Goal: Task Accomplishment & Management: Manage account settings

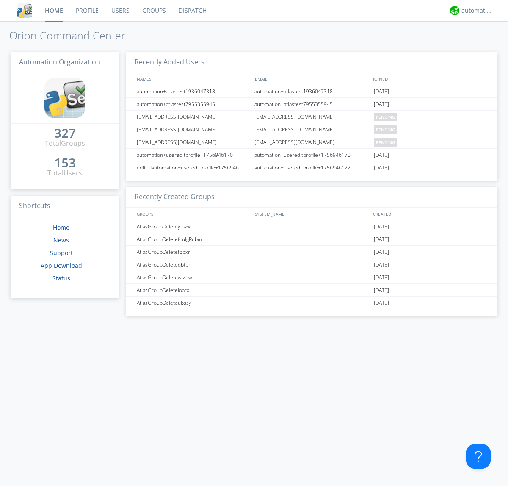
click at [120, 11] on link "Users" at bounding box center [120, 10] width 31 height 21
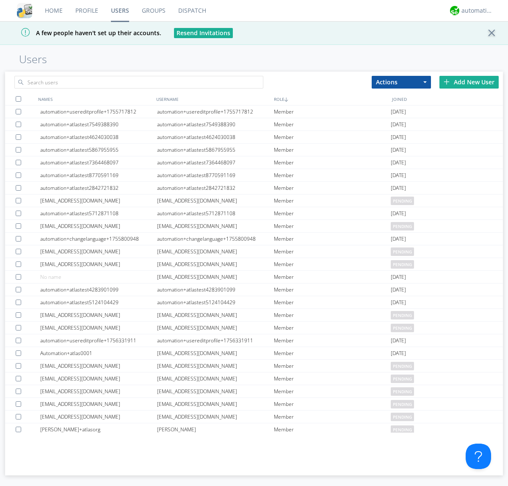
click at [469, 82] on div "Add New User" at bounding box center [468, 82] width 59 height 13
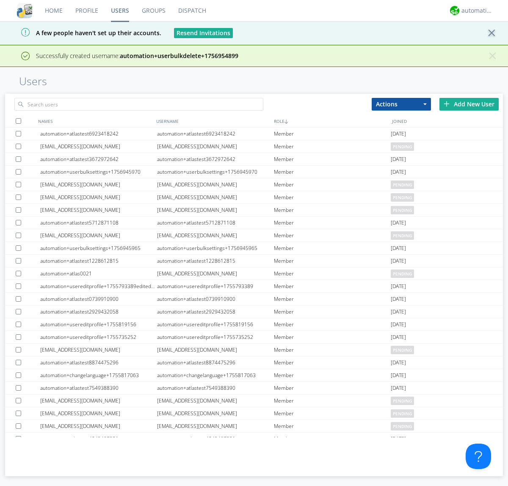
click at [469, 104] on div "Add New User" at bounding box center [468, 104] width 59 height 13
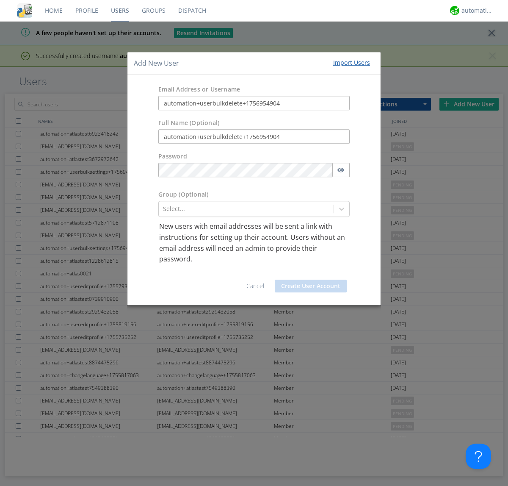
type input "automation+userbulkdelete+1756954904"
click at [311, 285] on button "Create User Account" at bounding box center [311, 285] width 72 height 13
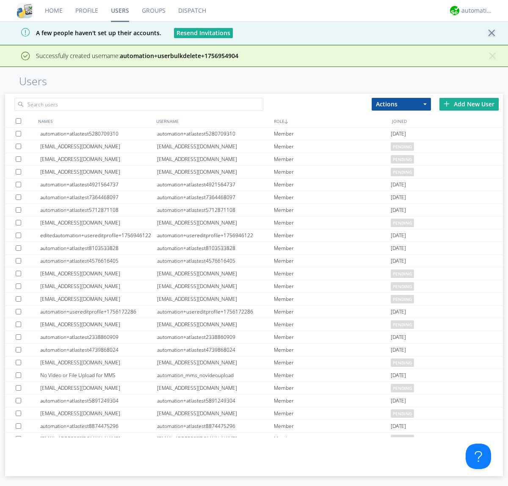
click at [469, 104] on div "Add New User" at bounding box center [468, 104] width 59 height 13
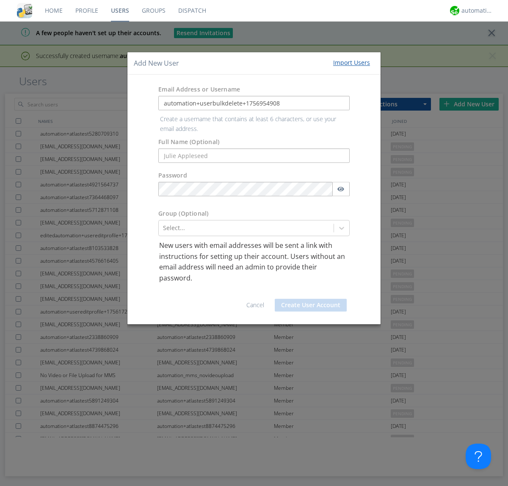
type input "automation+userbulkdelete+1756954908"
click at [311, 298] on button "Create User Account" at bounding box center [311, 304] width 72 height 13
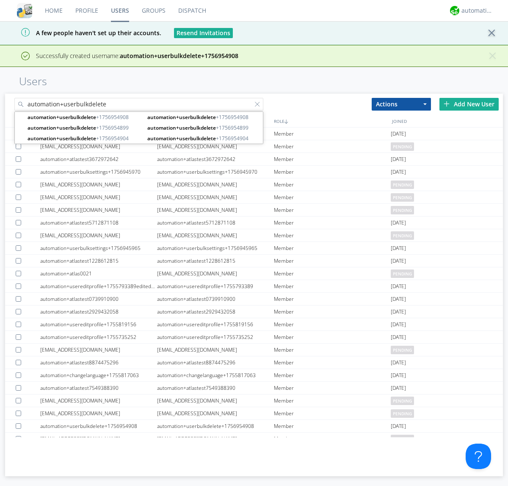
type input "automation+userbulkdelete"
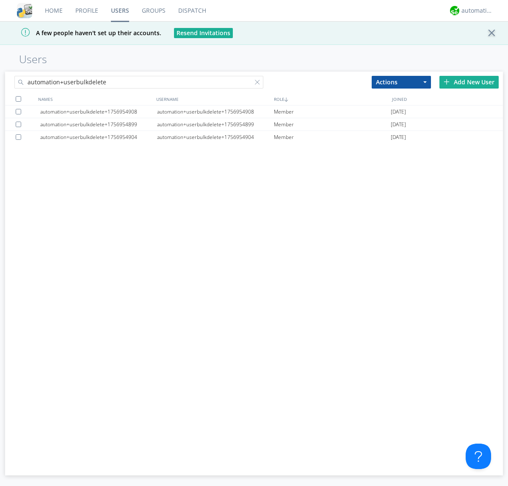
click at [18, 99] on div at bounding box center [19, 99] width 6 height 6
click at [401, 82] on button "Actions" at bounding box center [401, 82] width 59 height 13
click at [0, 0] on link "Delete User" at bounding box center [0, 0] width 0 height 0
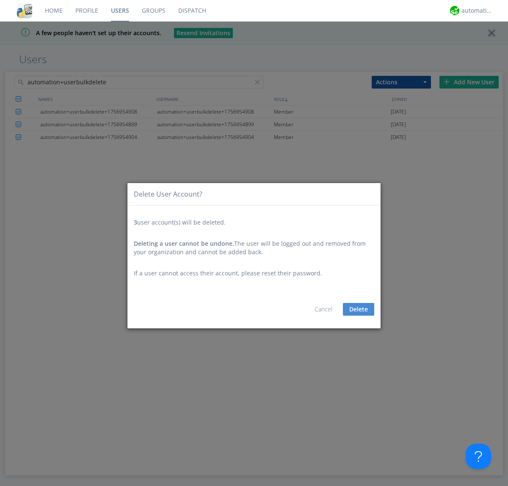
click at [359, 309] on button "Delete" at bounding box center [358, 309] width 31 height 13
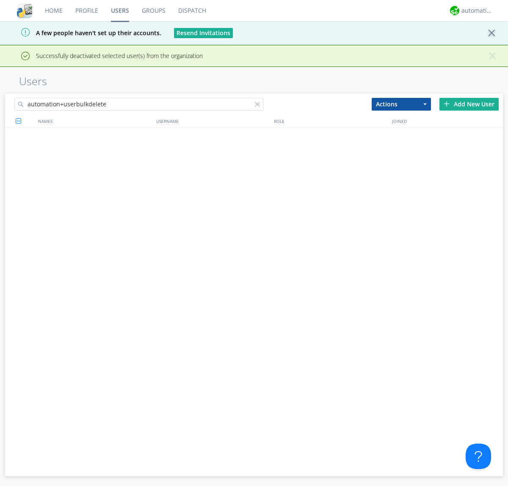
click at [259, 102] on div at bounding box center [259, 106] width 8 height 8
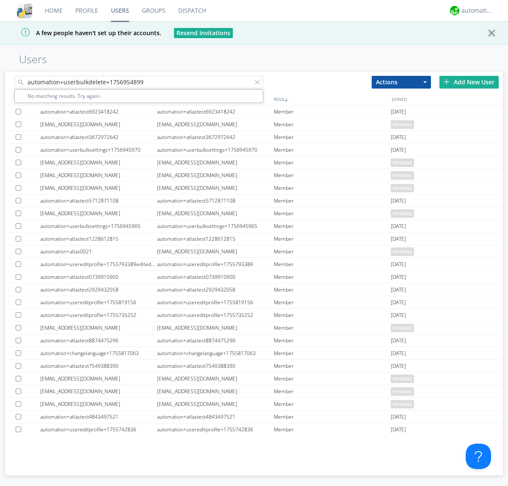
type input "automation+userbulkdelete+1756954899"
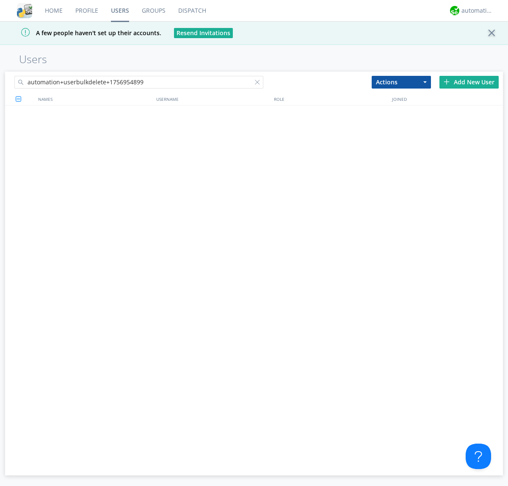
click at [259, 83] on div at bounding box center [259, 84] width 8 height 8
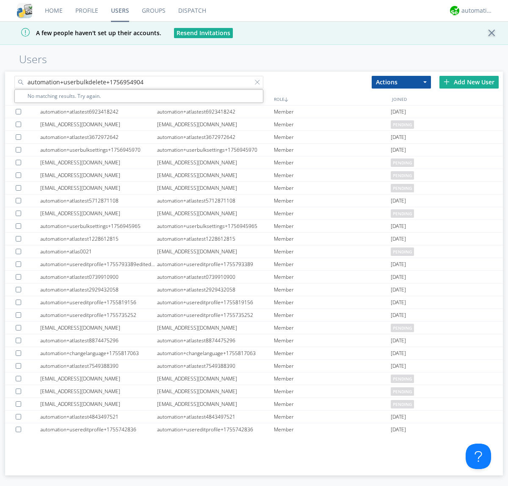
type input "automation+userbulkdelete+1756954904"
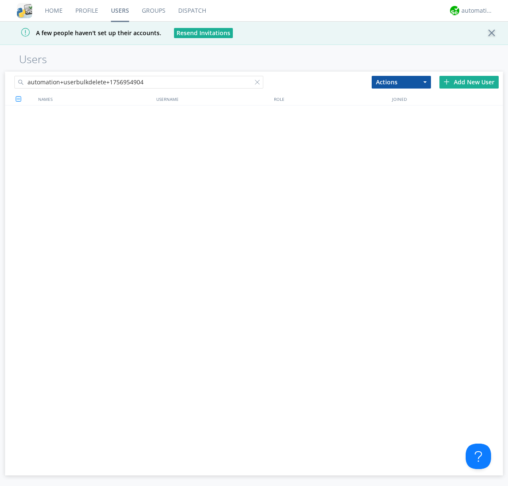
click at [259, 83] on div at bounding box center [259, 84] width 8 height 8
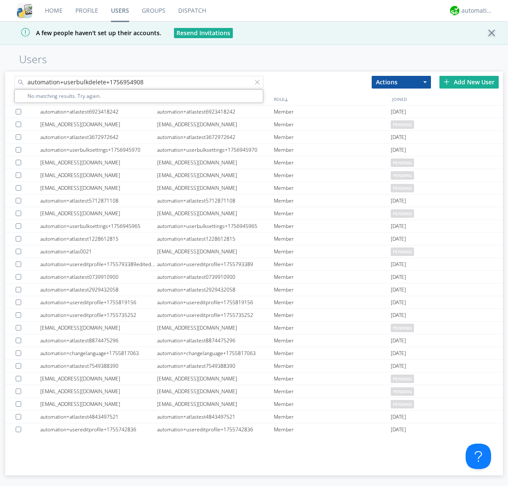
type input "automation+userbulkdelete+1756954908"
